Goal: Find specific page/section: Find specific page/section

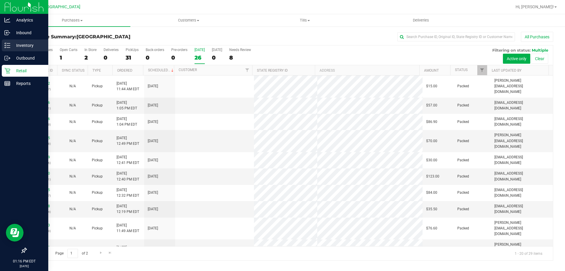
click at [26, 50] on div "Inventory" at bounding box center [25, 45] width 47 height 12
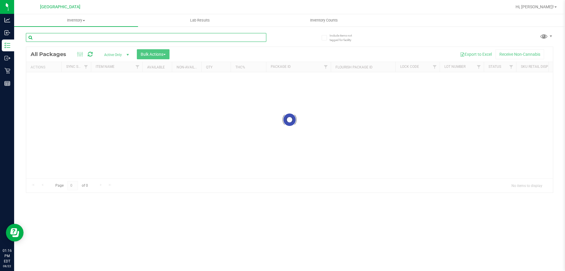
click at [71, 35] on div "Inventory All packages All inventory Waste log Create inventory Lab Results Inv…" at bounding box center [289, 142] width 551 height 256
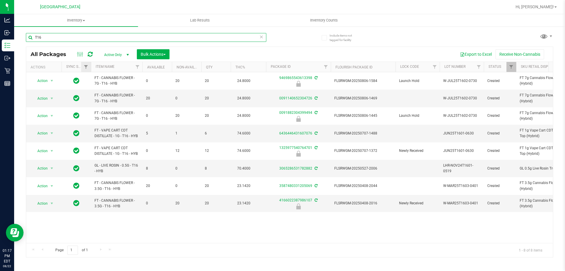
type input "T16"
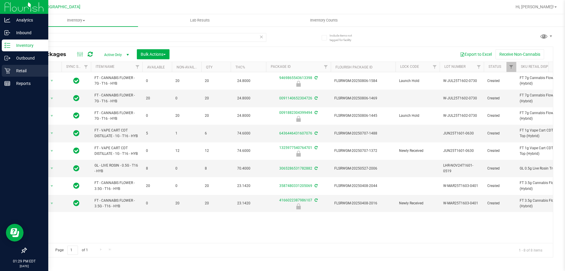
click at [8, 73] on icon at bounding box center [7, 71] width 6 height 6
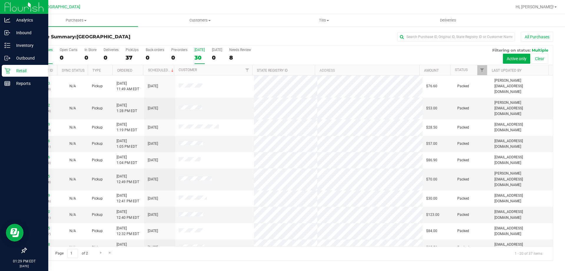
click at [195, 59] on div "30" at bounding box center [200, 57] width 10 height 7
click at [0, 0] on input "[DATE] 30" at bounding box center [0, 0] width 0 height 0
